Goal: Transaction & Acquisition: Purchase product/service

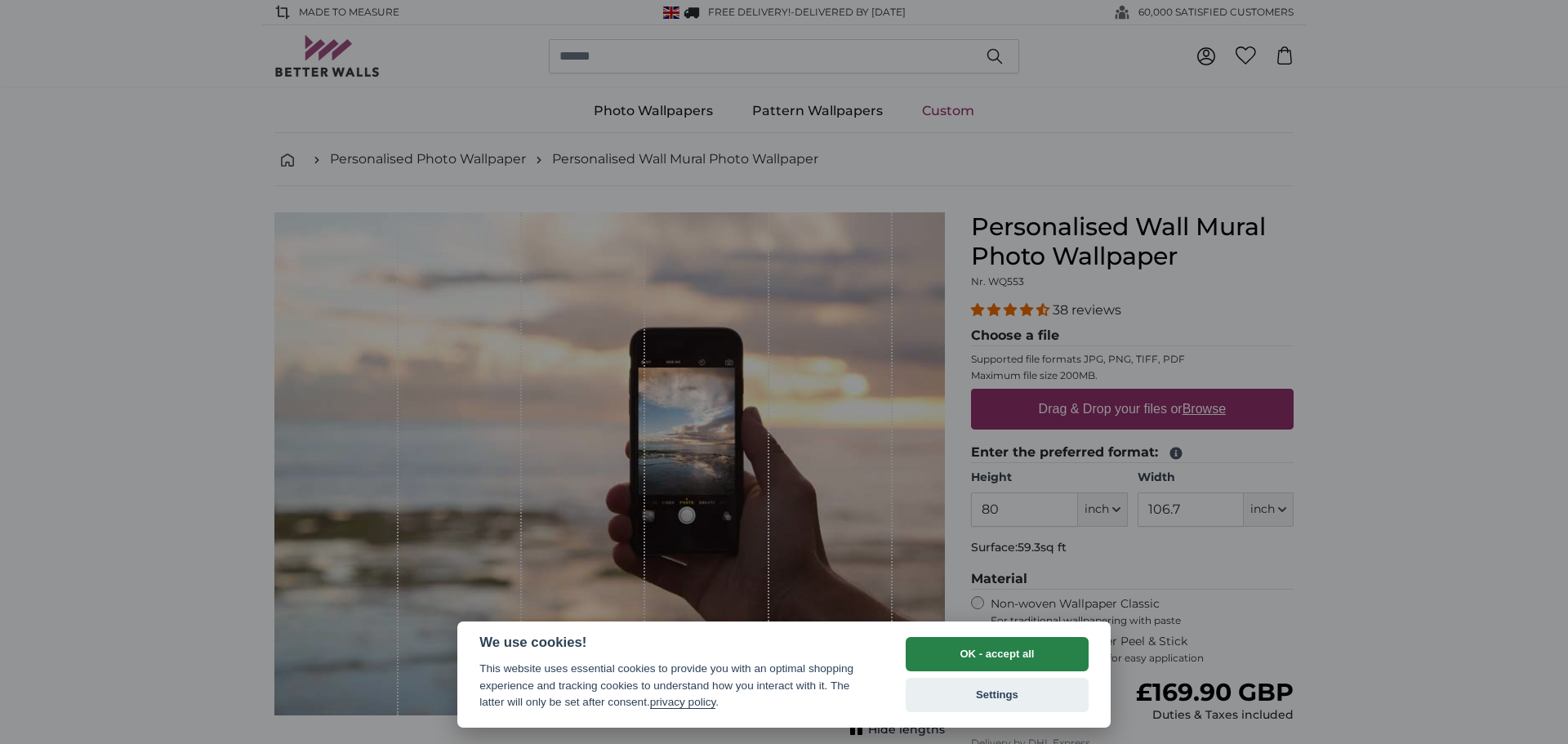
click at [953, 653] on button "OK - accept all" at bounding box center [997, 654] width 183 height 34
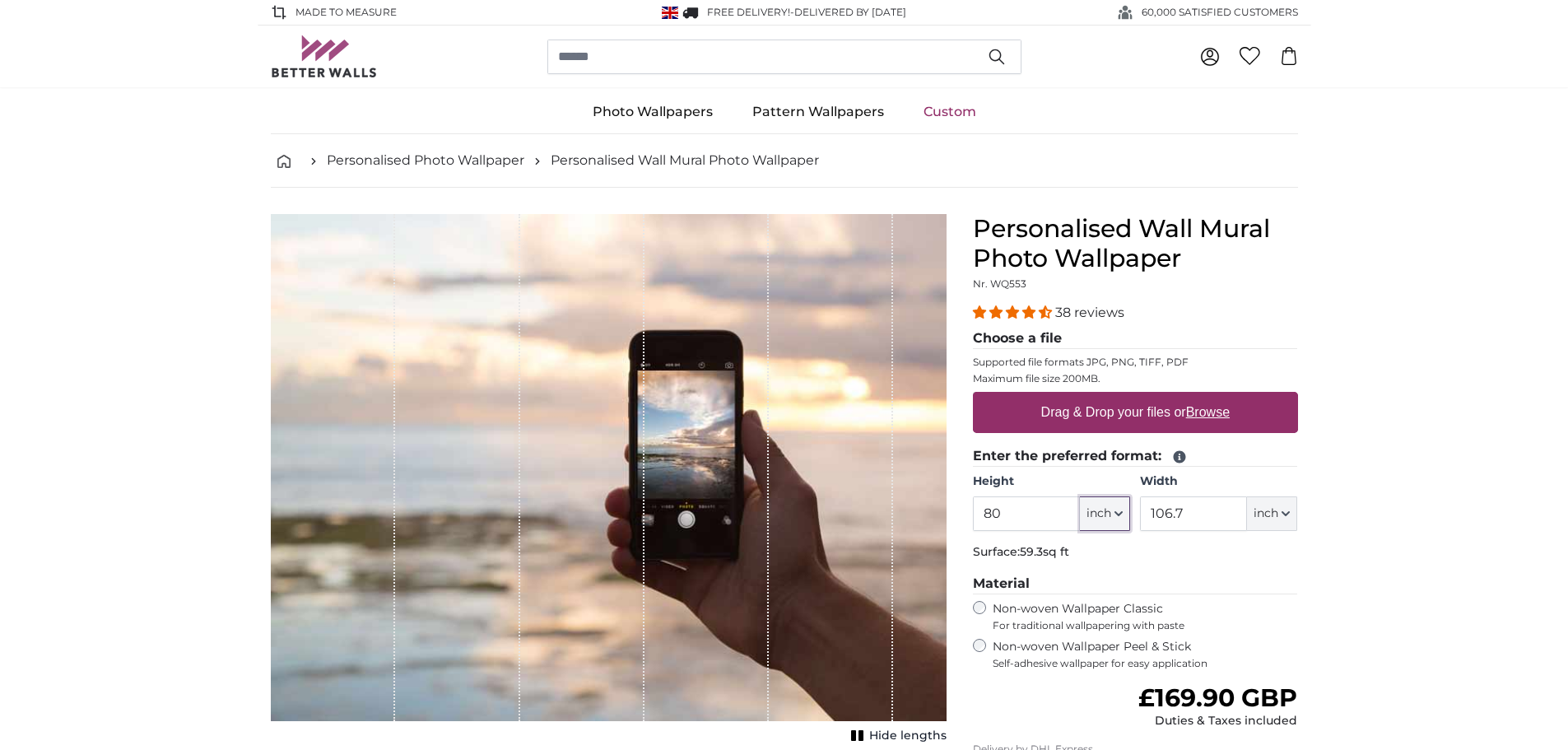
click at [1123, 520] on button "inch" at bounding box center [1105, 513] width 50 height 34
click at [1089, 553] on link "Centimeter (cm)" at bounding box center [1105, 557] width 145 height 29
type input "203.2"
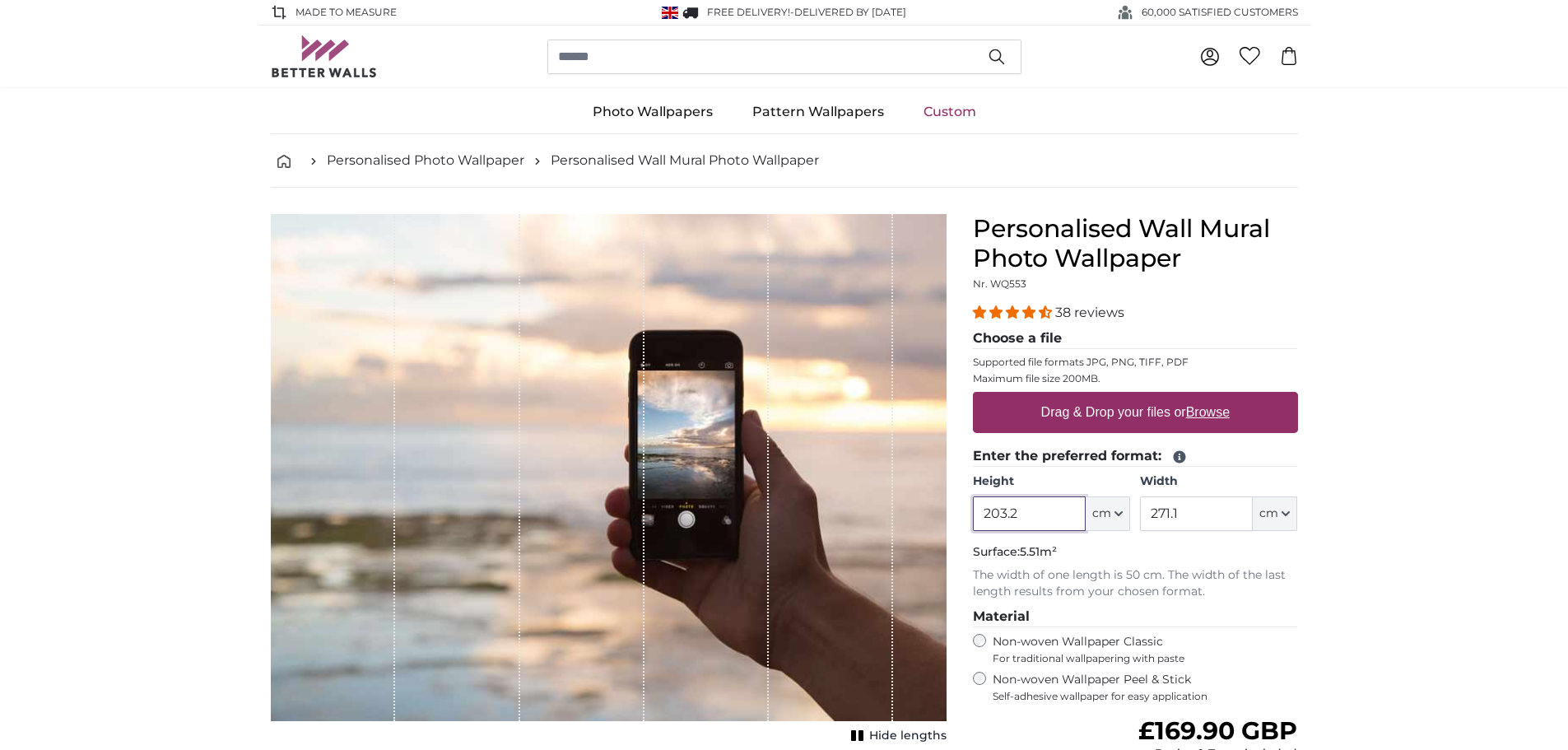
drag, startPoint x: 1035, startPoint y: 513, endPoint x: 1009, endPoint y: 513, distance: 26.0
click at [1009, 513] on input "203.2" at bounding box center [1029, 513] width 112 height 34
click at [1026, 516] on input "203.2" at bounding box center [1029, 513] width 112 height 34
drag, startPoint x: 1179, startPoint y: 514, endPoint x: 1150, endPoint y: 518, distance: 29.3
click at [1150, 518] on input "271.1" at bounding box center [1196, 513] width 112 height 34
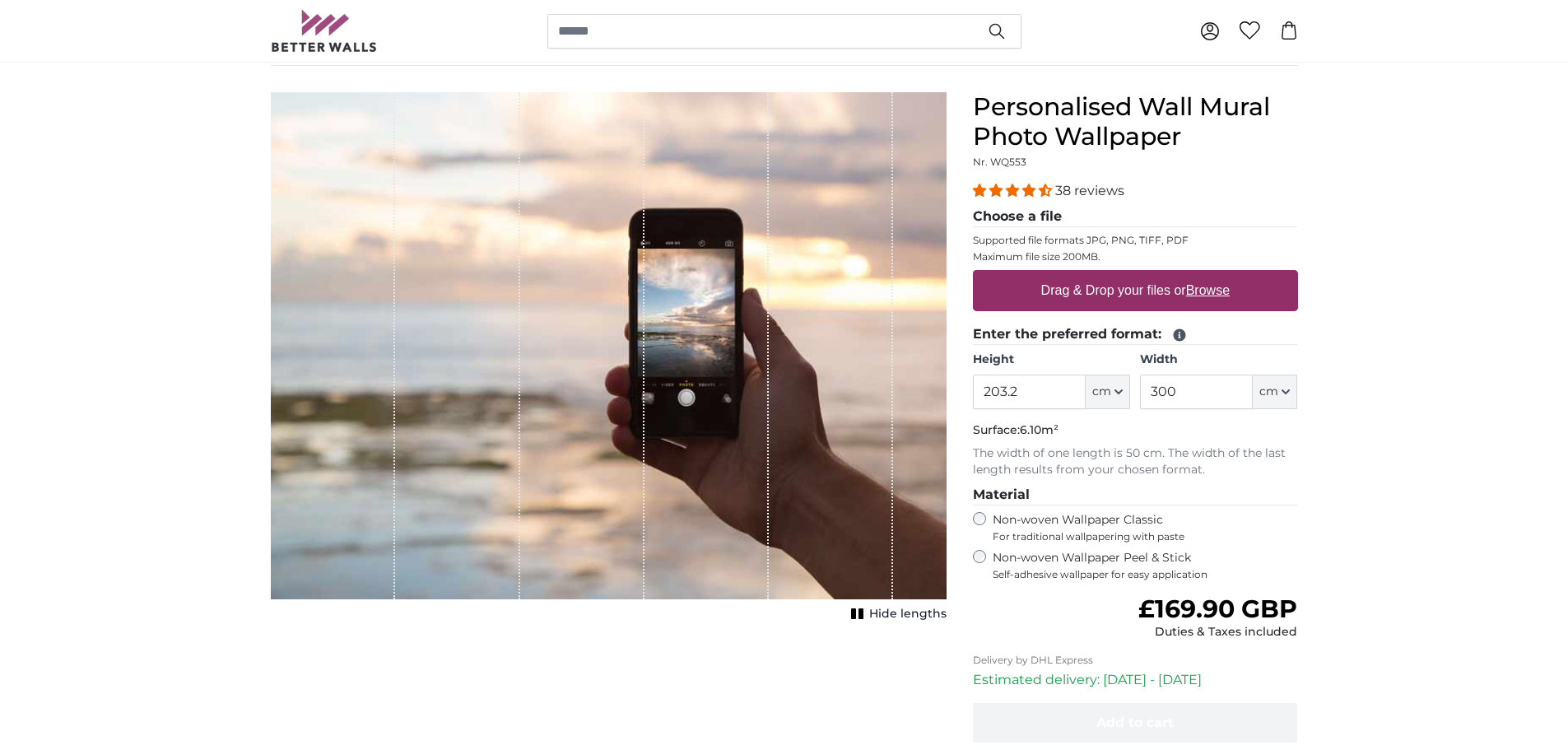
scroll to position [82, 0]
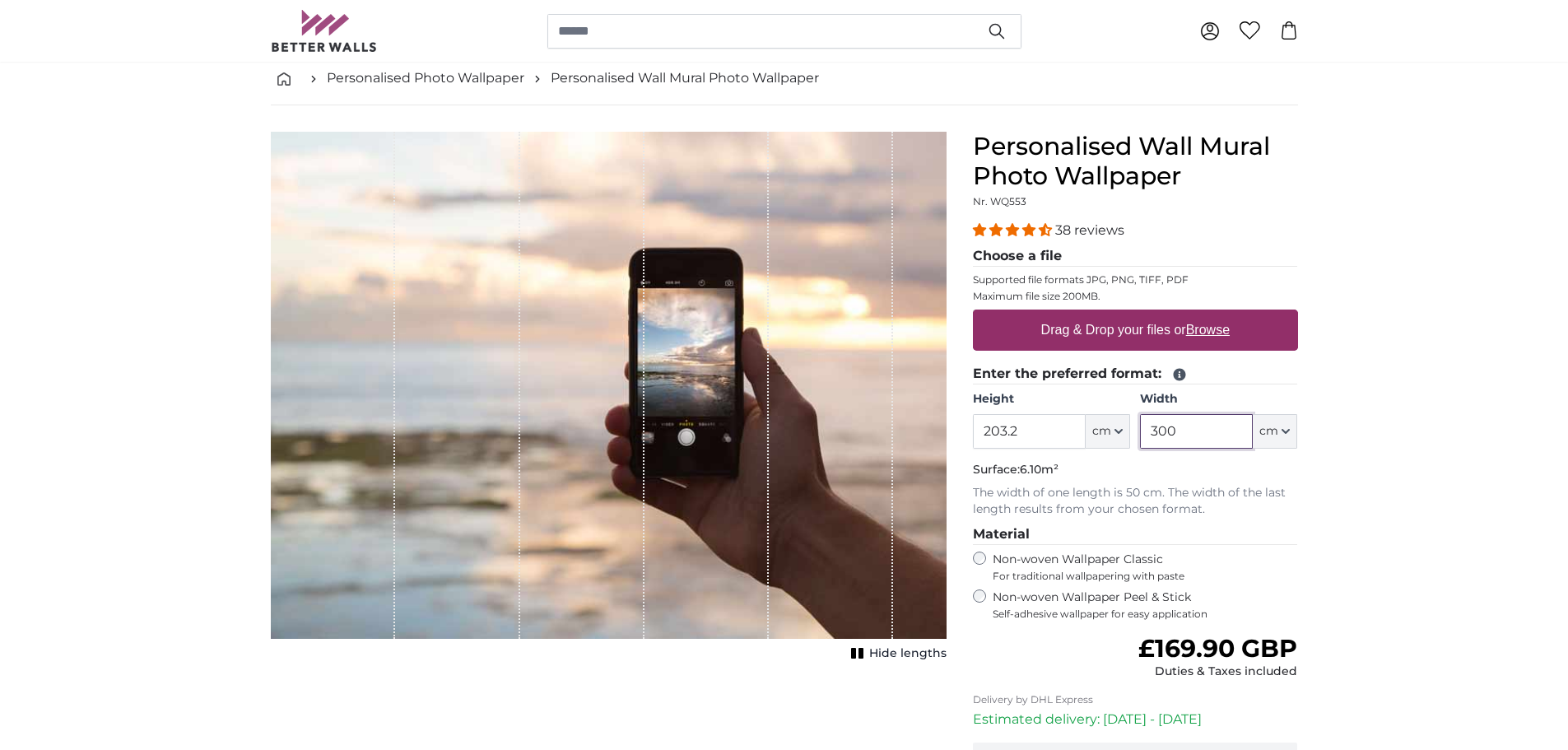
click at [1165, 425] on input "300" at bounding box center [1196, 431] width 112 height 34
click at [1162, 430] on input "320" at bounding box center [1196, 431] width 112 height 34
type input "350"
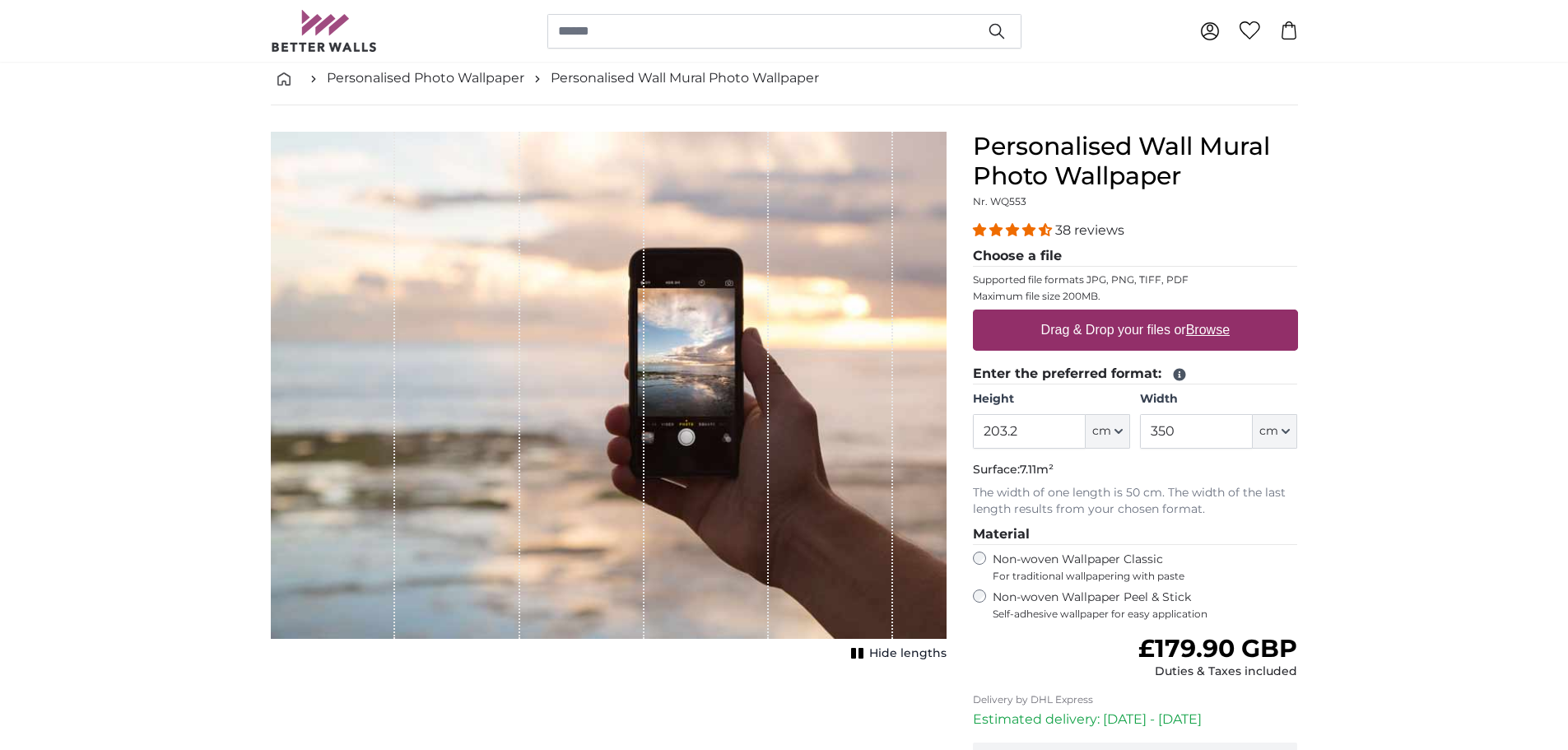
click at [1085, 327] on label "Drag & Drop your files or Browse" at bounding box center [1135, 329] width 202 height 33
click at [1085, 314] on input "Drag & Drop your files or Browse" at bounding box center [1136, 312] width 326 height 5
type input "**********"
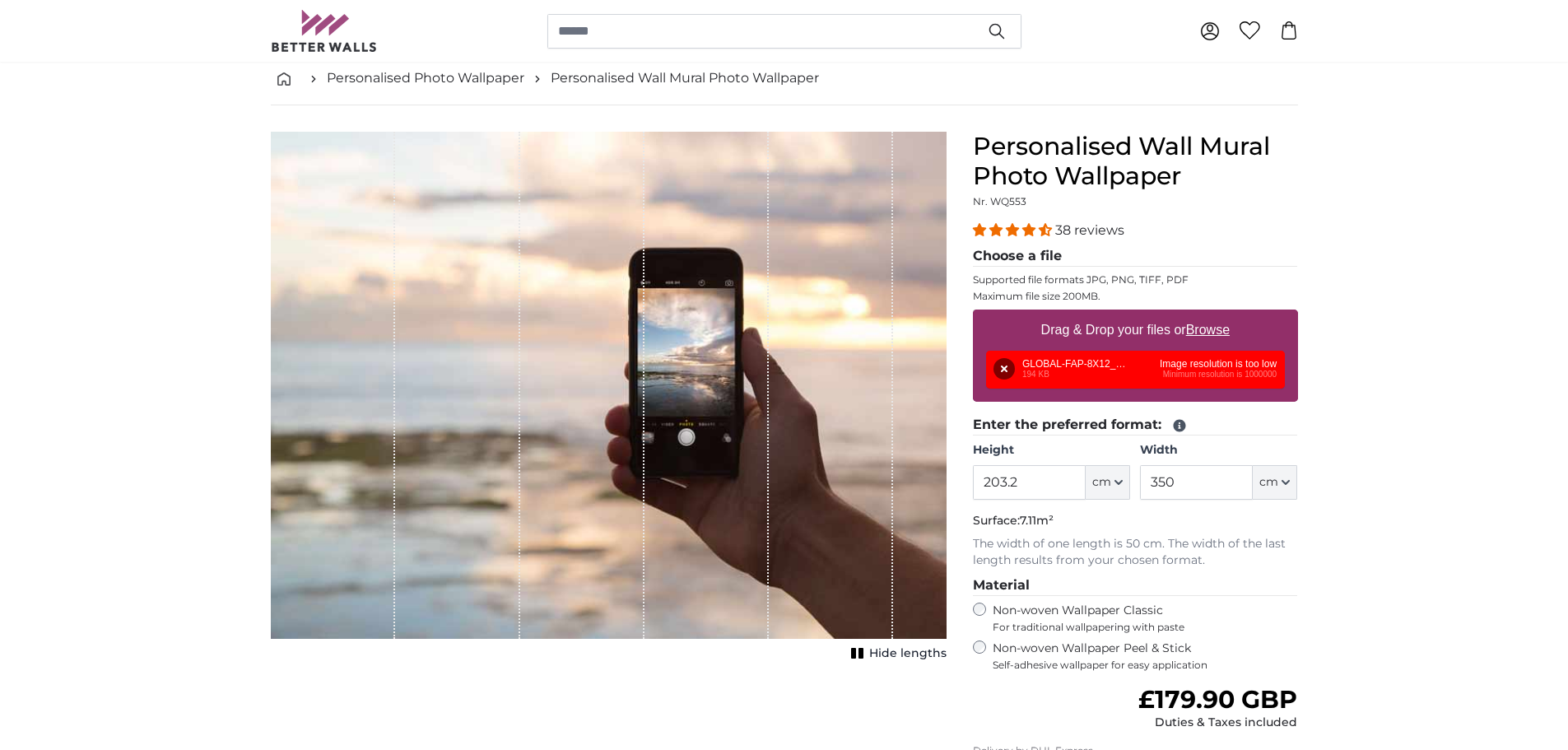
click at [1058, 325] on label "Drag & Drop your files or Browse" at bounding box center [1135, 329] width 202 height 33
click at [1058, 314] on input "Drag & Drop your files or Browse" at bounding box center [1136, 312] width 326 height 5
type input "**********"
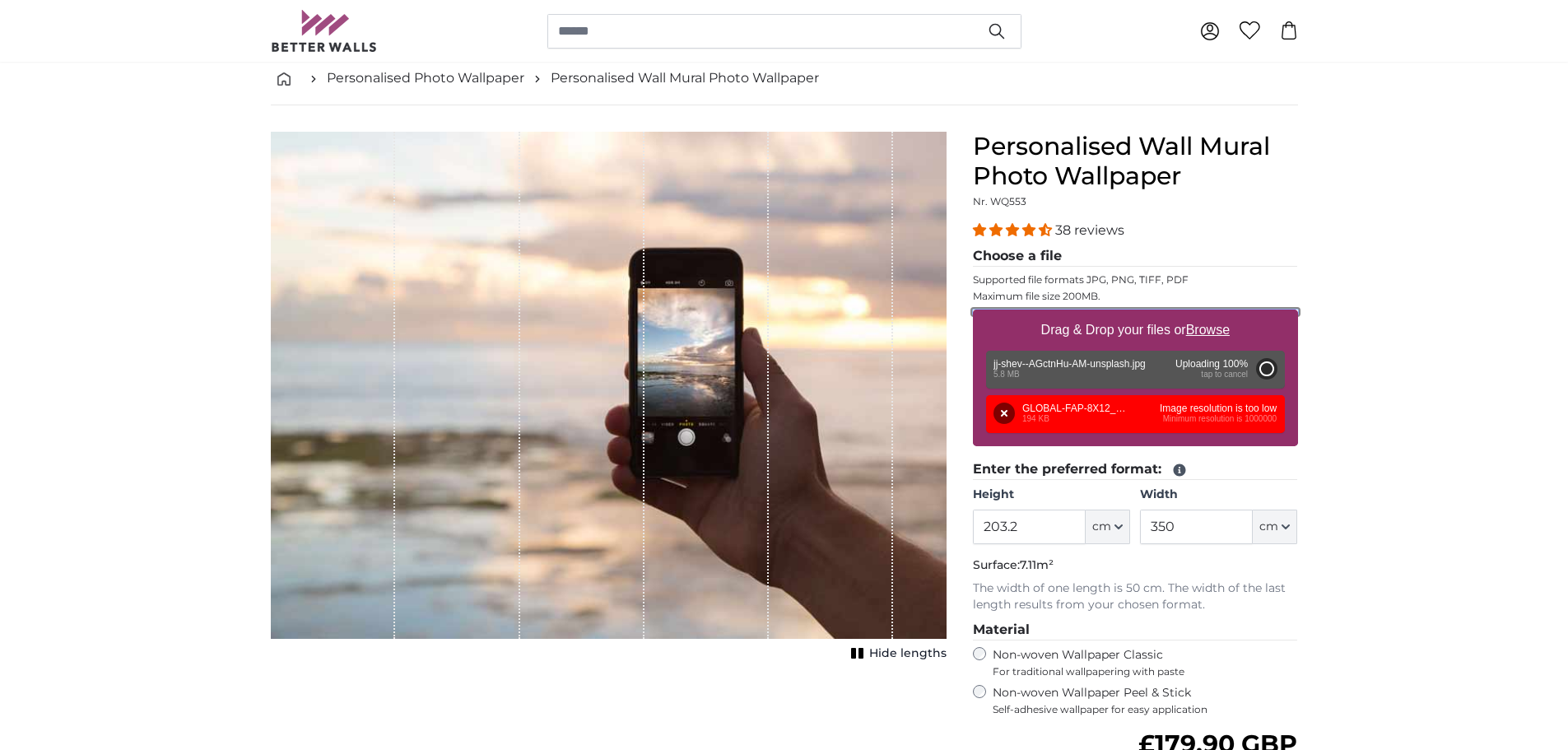
type input "200"
type input "150"
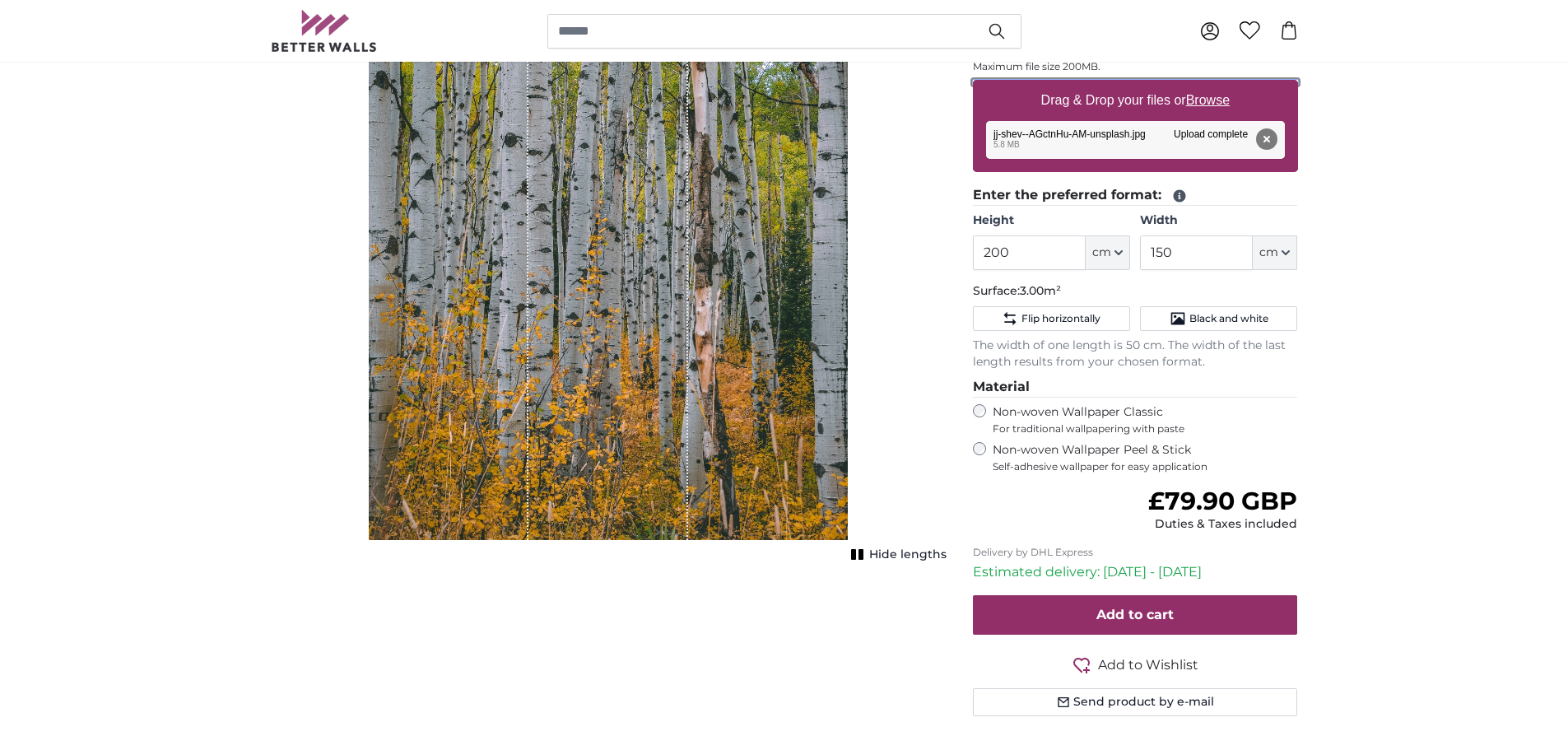
scroll to position [329, 0]
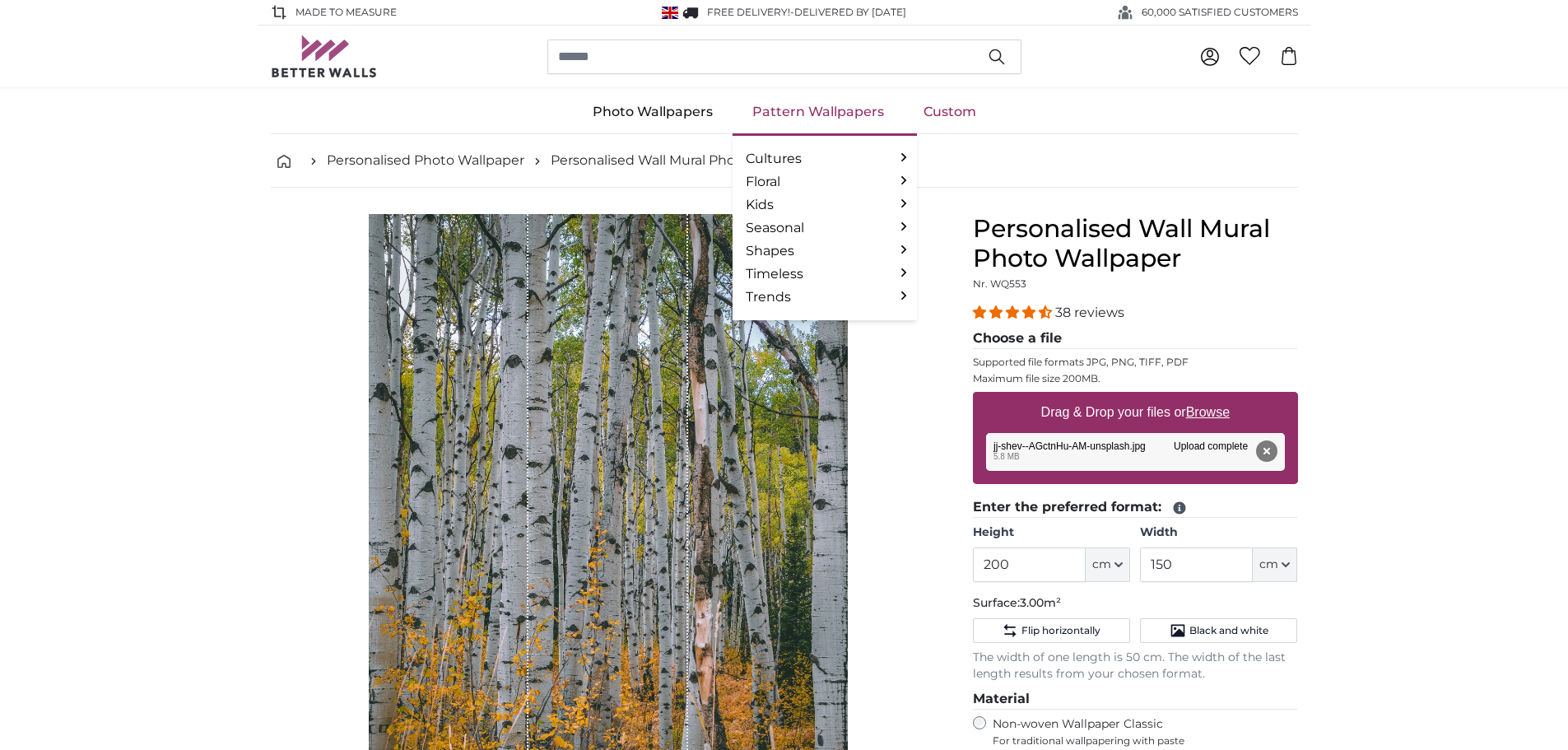
click at [779, 113] on link "Pattern Wallpapers" at bounding box center [819, 111] width 172 height 42
